Goal: Information Seeking & Learning: Learn about a topic

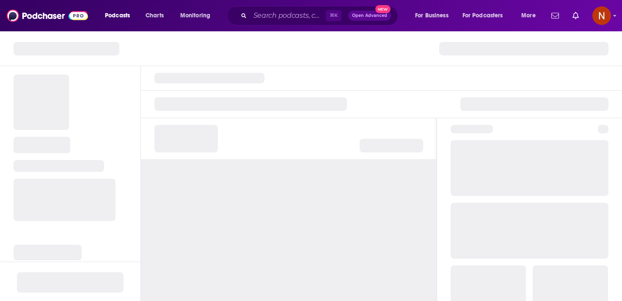
click at [259, 3] on div "Podcasts Charts Monitoring ⌘ K Open Advanced New For Business For Podcasters Mo…" at bounding box center [311, 15] width 622 height 31
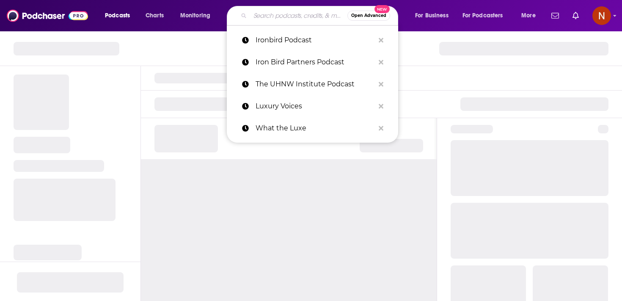
click at [264, 20] on input "Search podcasts, credits, & more..." at bounding box center [298, 16] width 97 height 14
paste input "National Park After Dark"
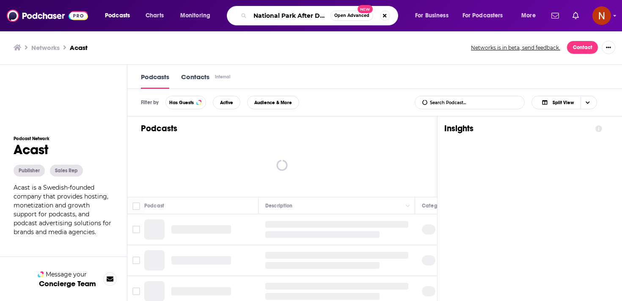
type input "National Park After Dark"
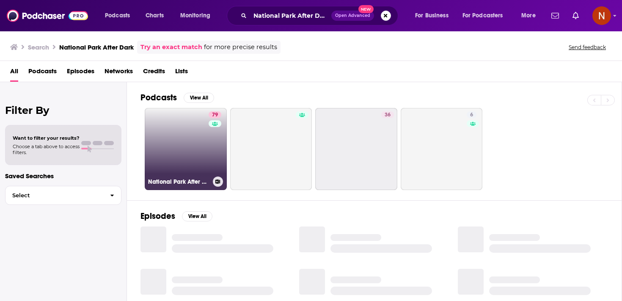
click at [176, 142] on link "79 [GEOGRAPHIC_DATA] After Dark" at bounding box center [186, 149] width 82 height 82
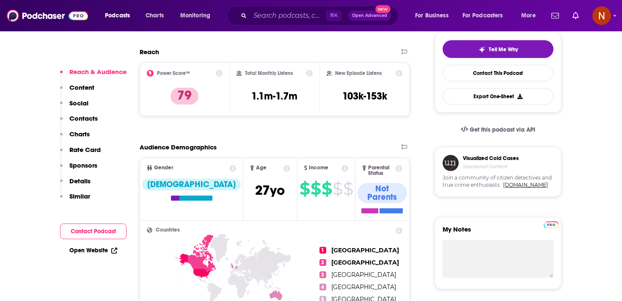
scroll to position [204, 0]
